Goal: Obtain resource: Download file/media

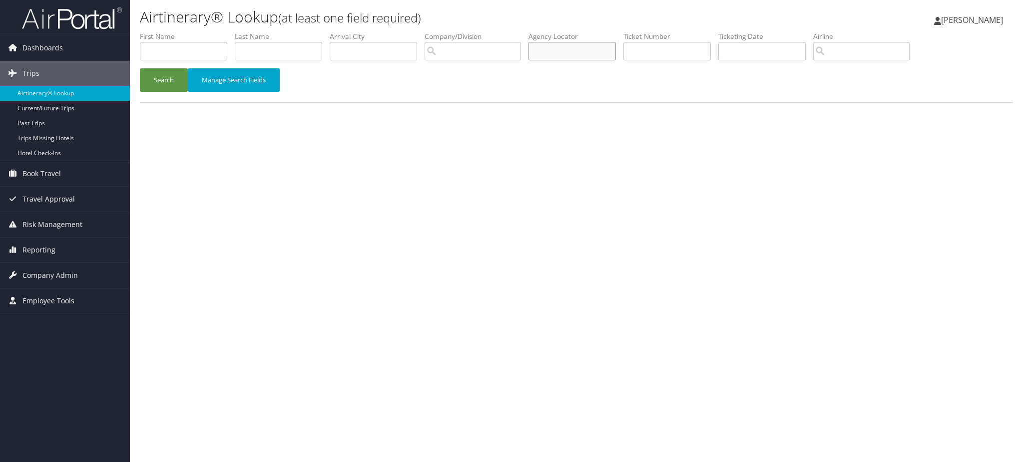
click at [593, 53] on input "text" at bounding box center [571, 51] width 87 height 18
paste input "D6MTP3"
type input "D6MTP3"
click at [165, 83] on button "Search" at bounding box center [164, 79] width 48 height 23
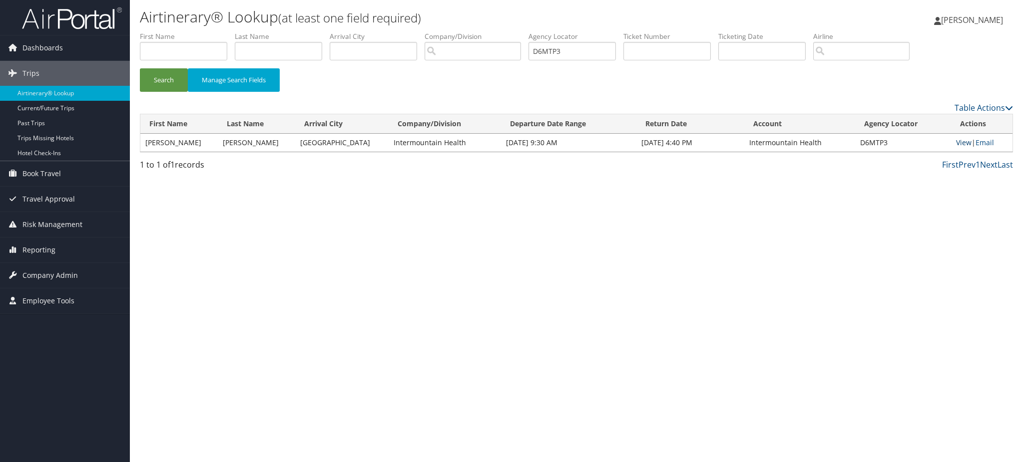
click at [959, 142] on link "View" at bounding box center [963, 142] width 15 height 9
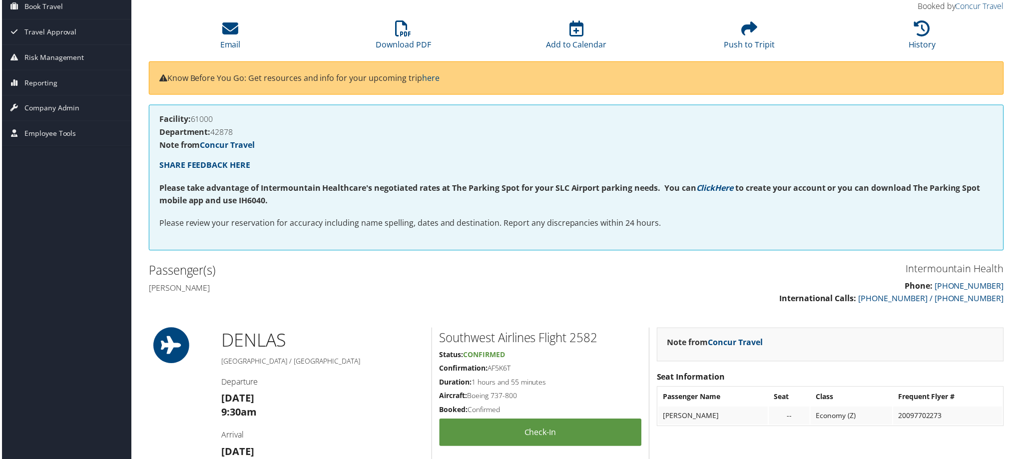
scroll to position [89, 0]
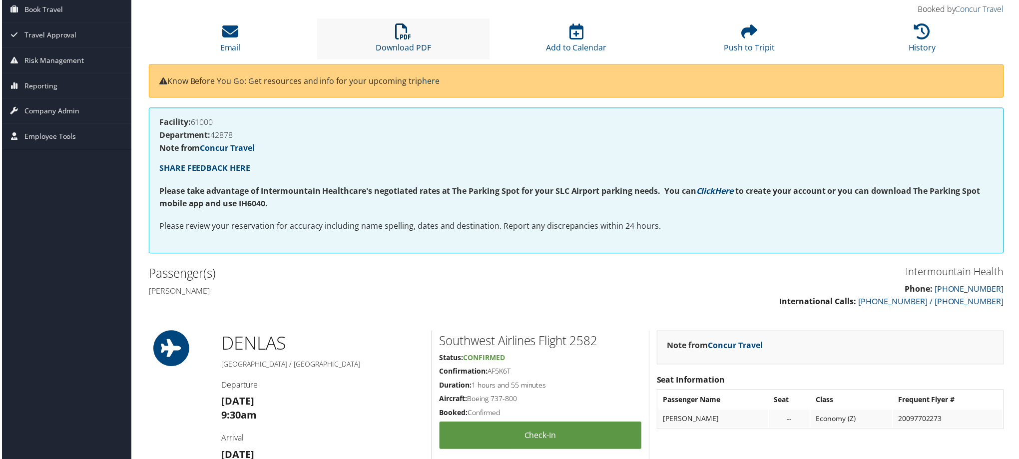
click at [415, 45] on link "Download PDF" at bounding box center [402, 41] width 55 height 24
